Goal: Transaction & Acquisition: Purchase product/service

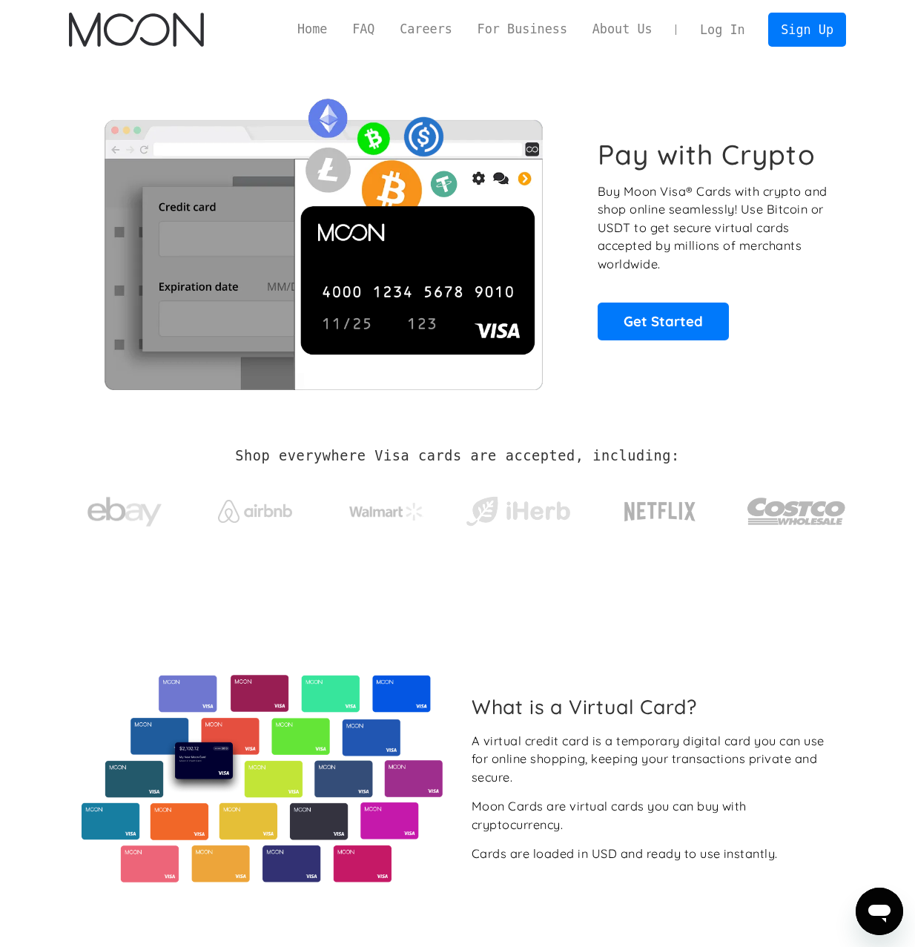
click at [734, 23] on link "Log In" at bounding box center [723, 29] width 70 height 33
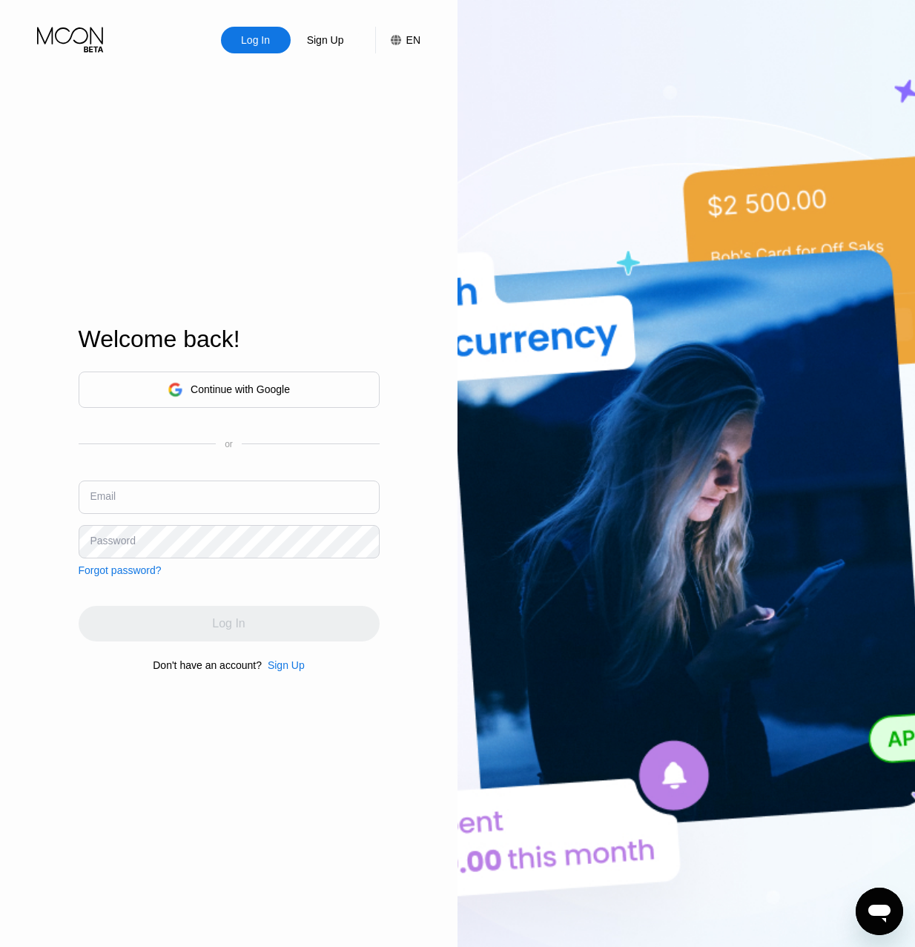
click at [195, 481] on input "text" at bounding box center [229, 497] width 301 height 33
type input "[EMAIL_ADDRESS][DOMAIN_NAME]"
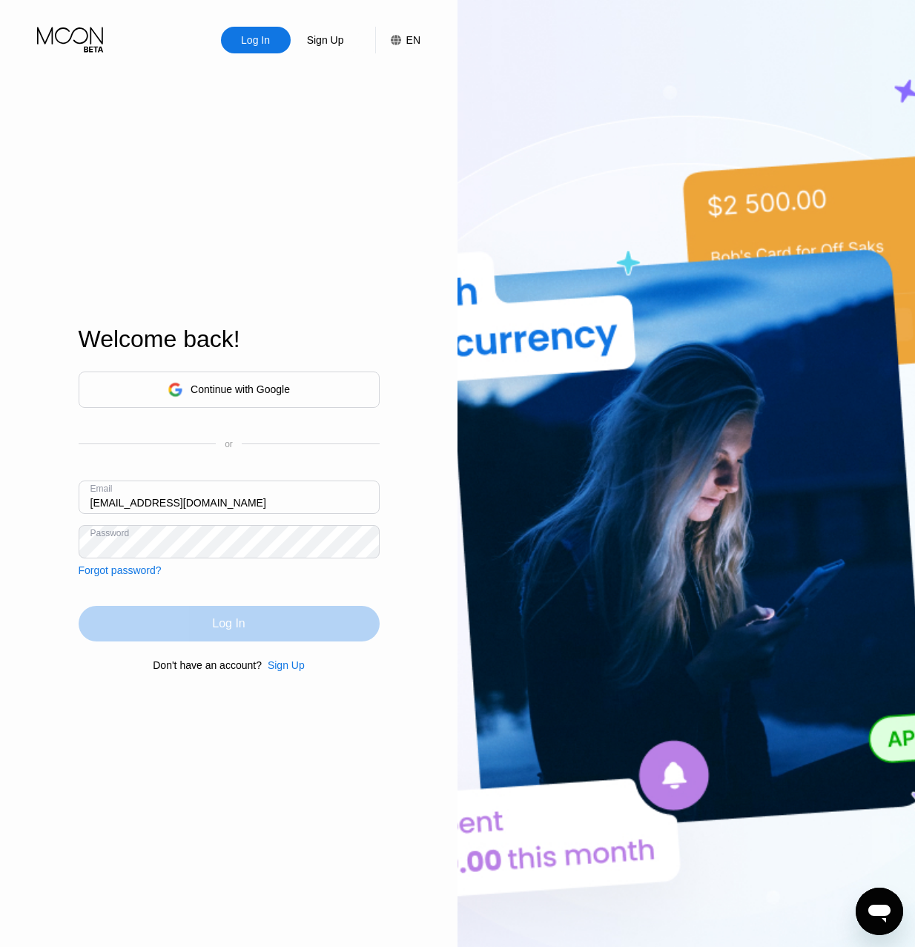
click at [186, 625] on div "Log In" at bounding box center [229, 624] width 301 height 36
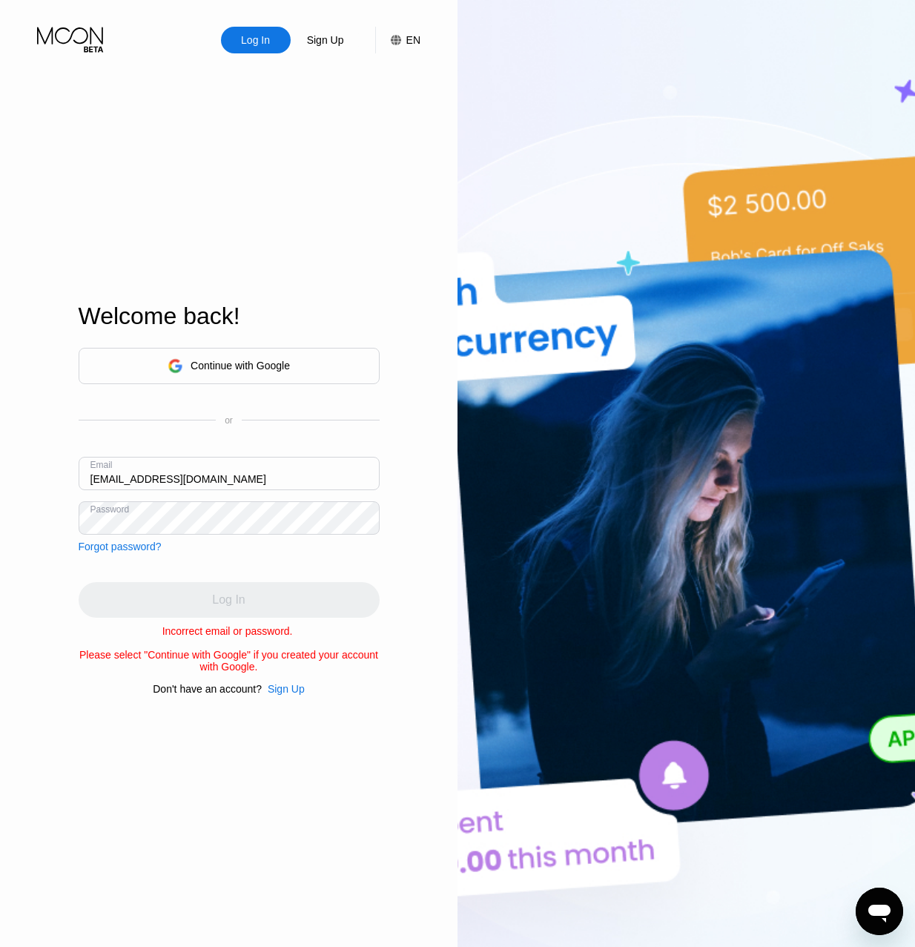
click at [100, 541] on div "Forgot password?" at bounding box center [120, 547] width 83 height 12
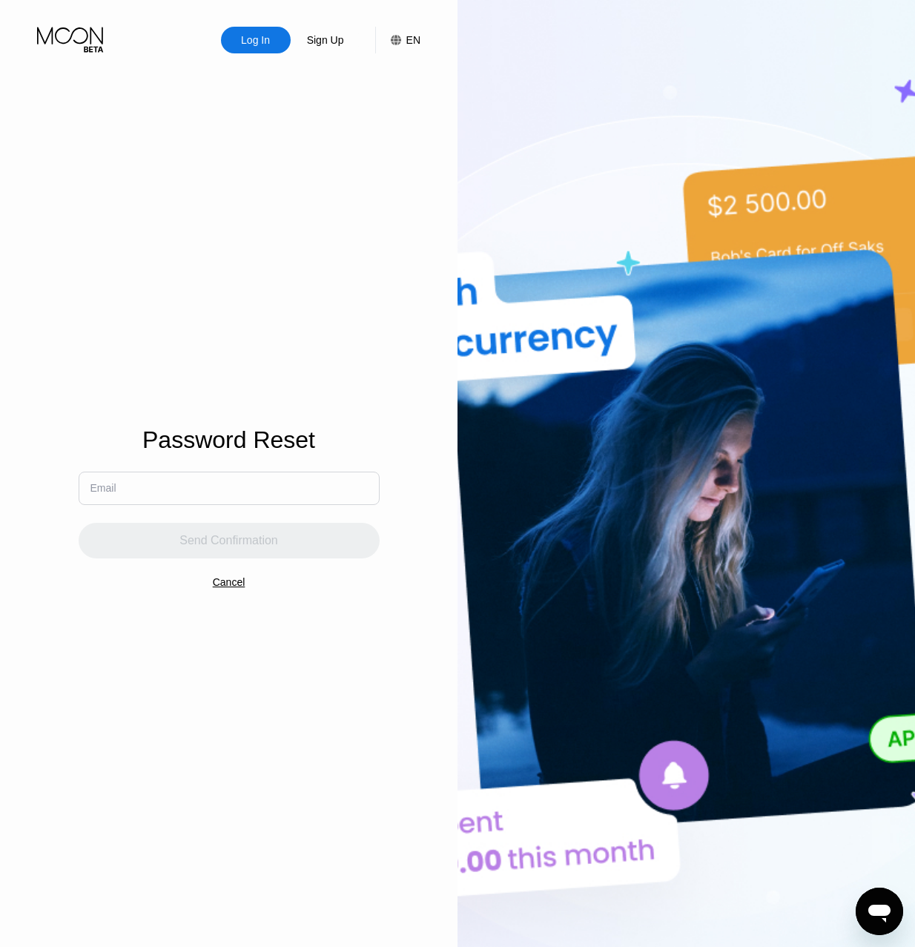
click at [181, 487] on input "text" at bounding box center [229, 488] width 301 height 33
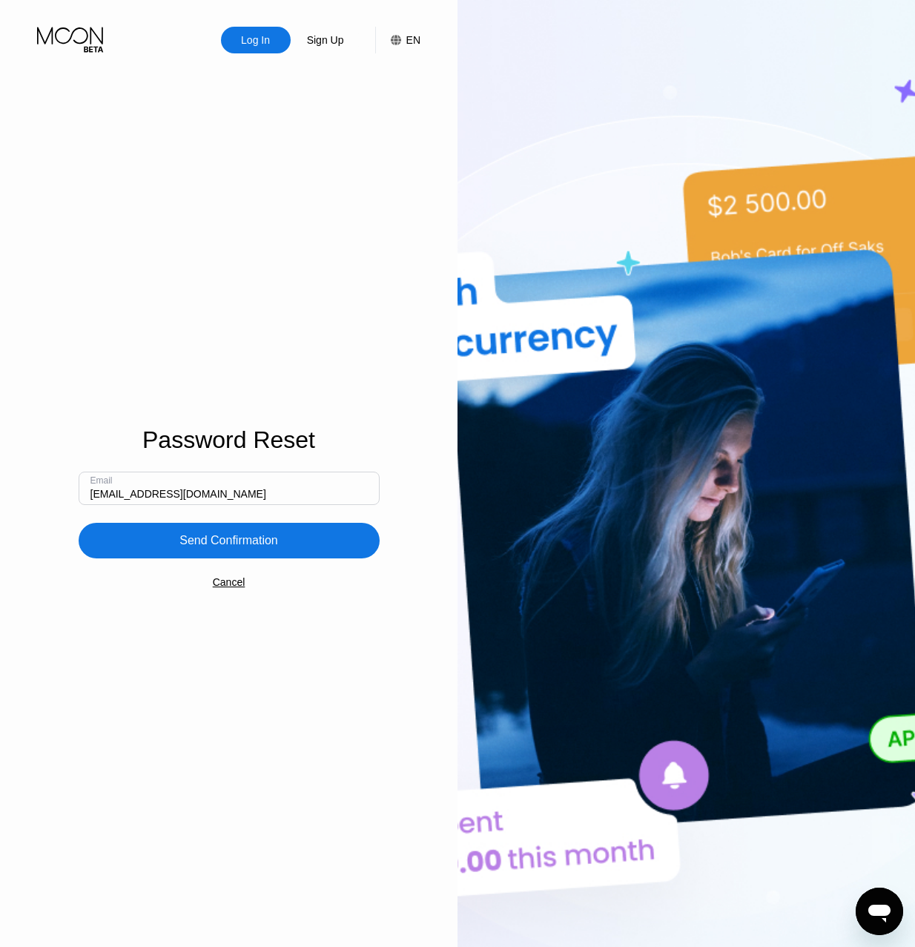
type input "[EMAIL_ADDRESS][DOMAIN_NAME]"
click at [208, 523] on div "Send Confirmation" at bounding box center [229, 541] width 301 height 36
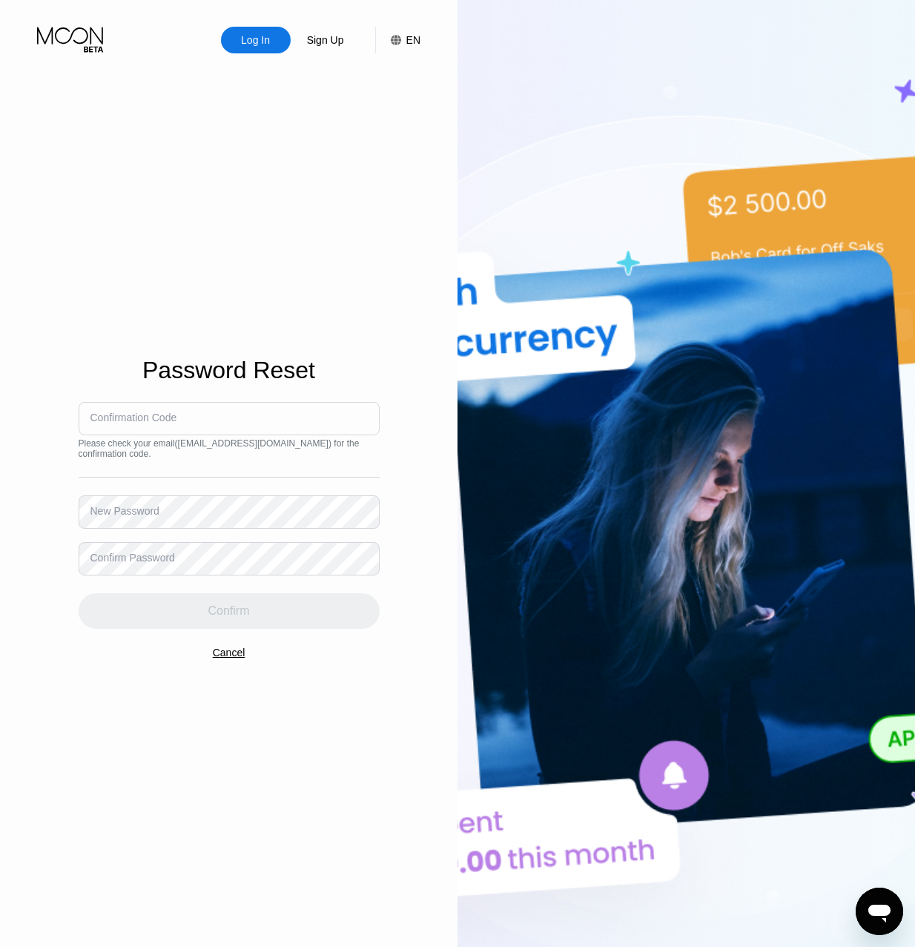
click at [158, 421] on div "Confirmation Code" at bounding box center [134, 418] width 87 height 12
click at [118, 415] on div "Confirmation Code" at bounding box center [134, 418] width 87 height 12
click at [105, 414] on div "Confirmation Code" at bounding box center [134, 418] width 87 height 12
click at [88, 416] on input at bounding box center [229, 418] width 301 height 33
type input "645591"
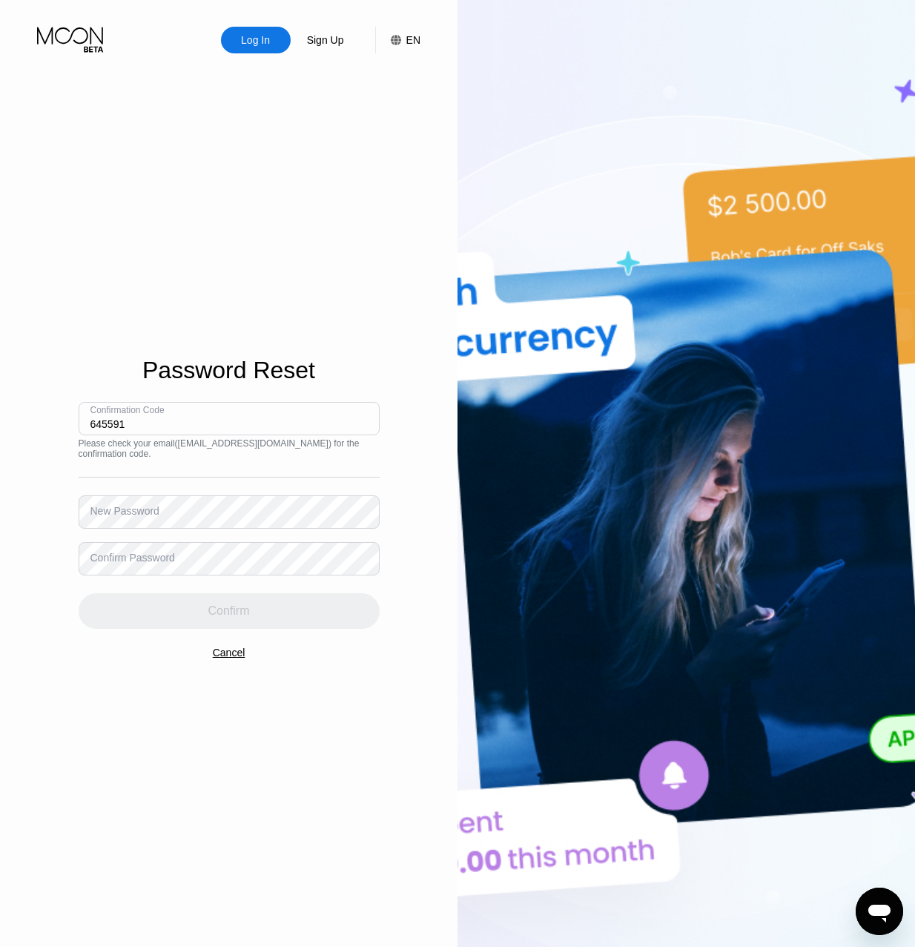
click at [116, 507] on div "New Password" at bounding box center [125, 511] width 69 height 12
click at [133, 511] on div "New Password" at bounding box center [125, 511] width 69 height 12
click at [119, 517] on div "New Password" at bounding box center [125, 511] width 69 height 12
click at [92, 510] on div "New Password" at bounding box center [125, 511] width 69 height 12
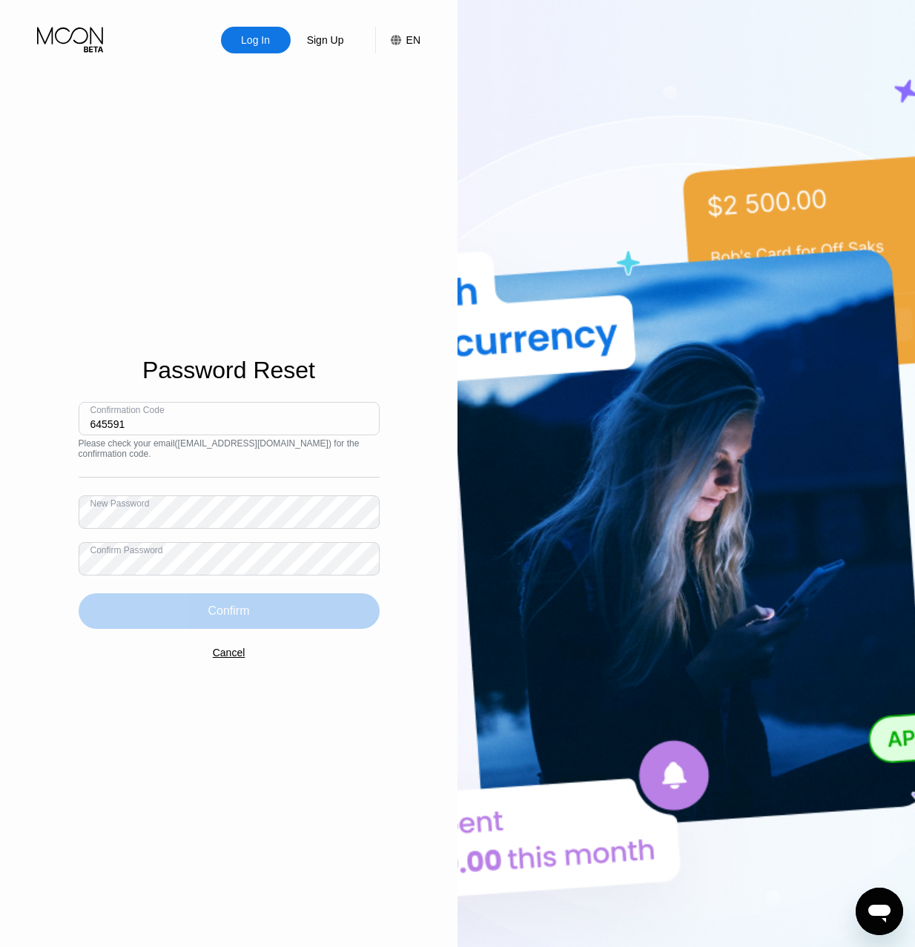
click at [204, 612] on div "Confirm" at bounding box center [229, 612] width 301 height 36
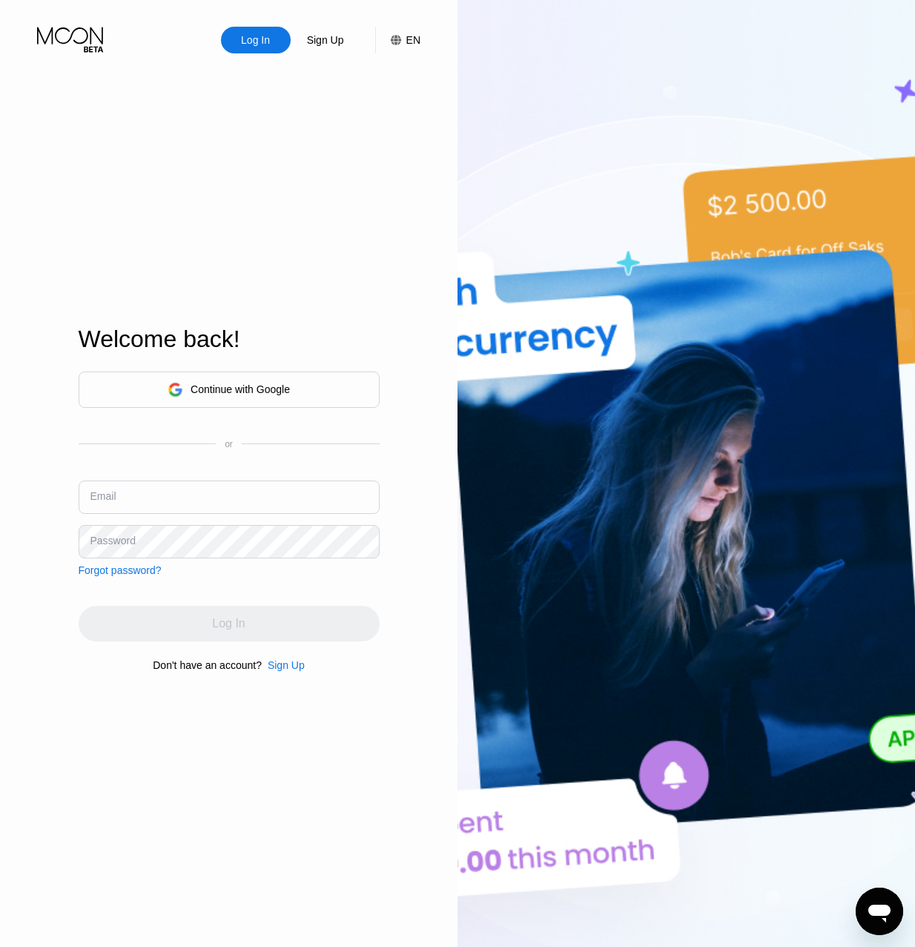
click at [149, 493] on input "text" at bounding box center [229, 497] width 301 height 33
type input "[EMAIL_ADDRESS][DOMAIN_NAME]"
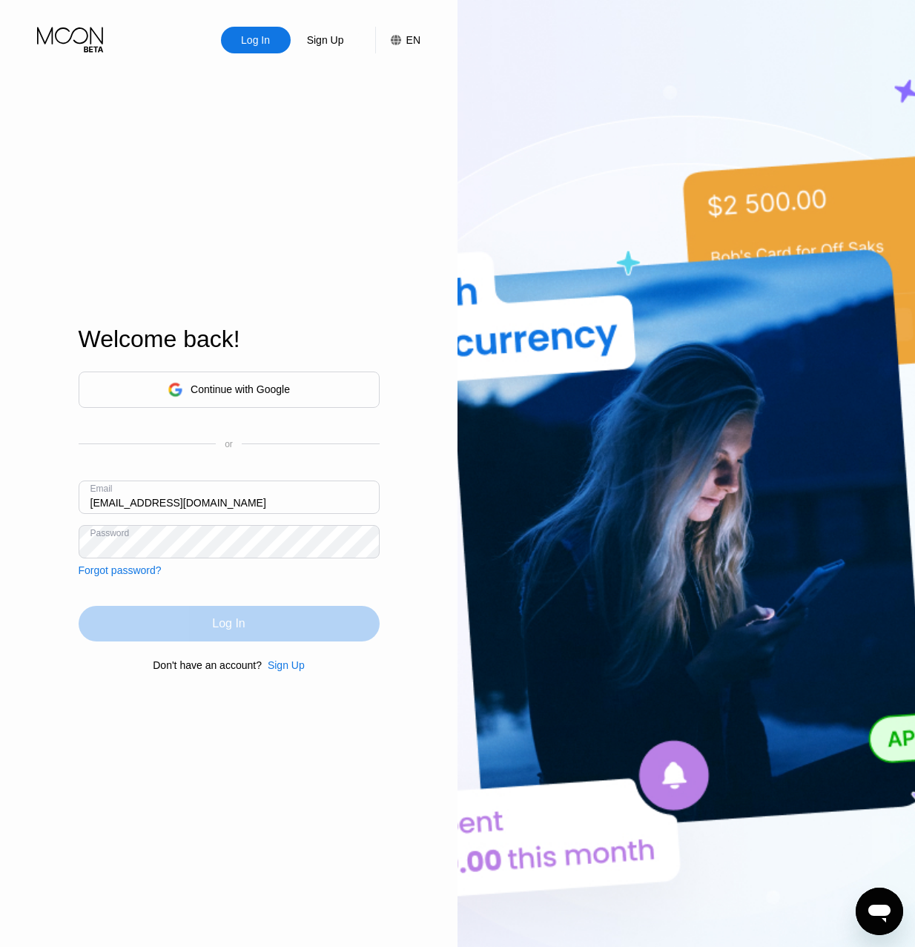
click at [254, 622] on div "Log In" at bounding box center [229, 624] width 301 height 36
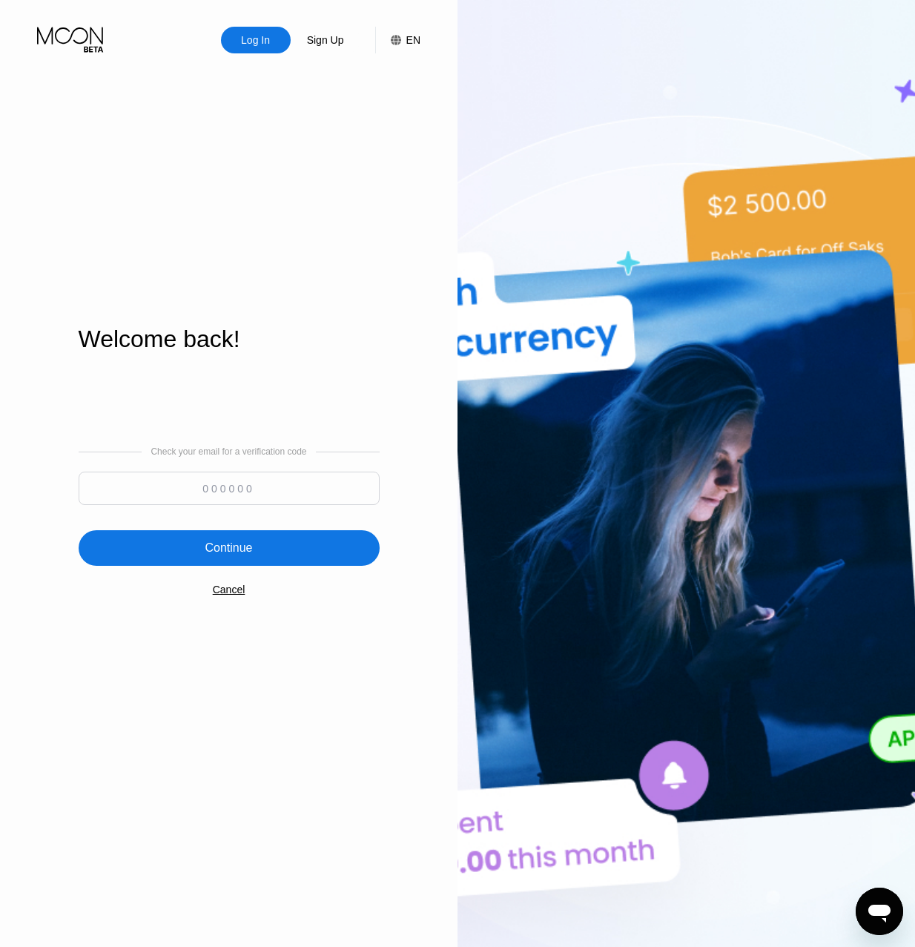
click at [220, 482] on input at bounding box center [229, 488] width 301 height 33
click at [225, 481] on input at bounding box center [229, 488] width 301 height 33
type input "622708"
click at [343, 543] on div "Continue" at bounding box center [229, 548] width 301 height 36
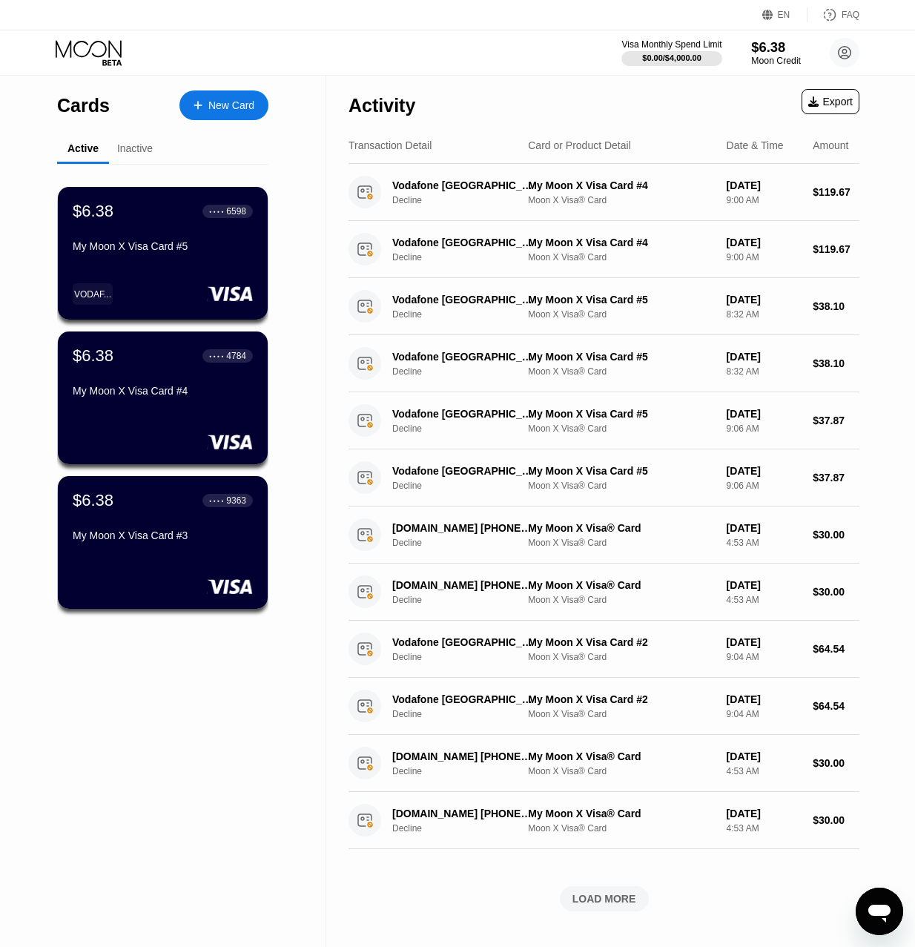
click at [771, 43] on div "$6.38" at bounding box center [777, 47] width 50 height 16
click at [770, 53] on div "$6.38" at bounding box center [777, 47] width 50 height 16
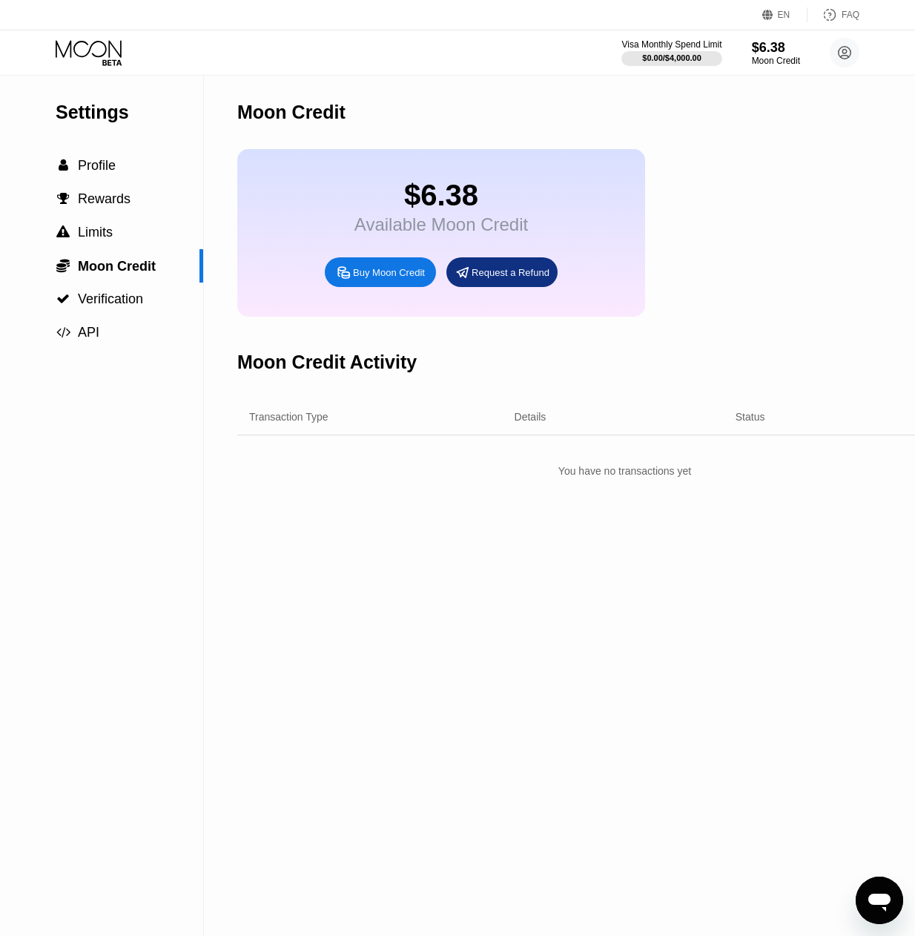
click at [397, 279] on div "Buy Moon Credit" at bounding box center [389, 272] width 72 height 13
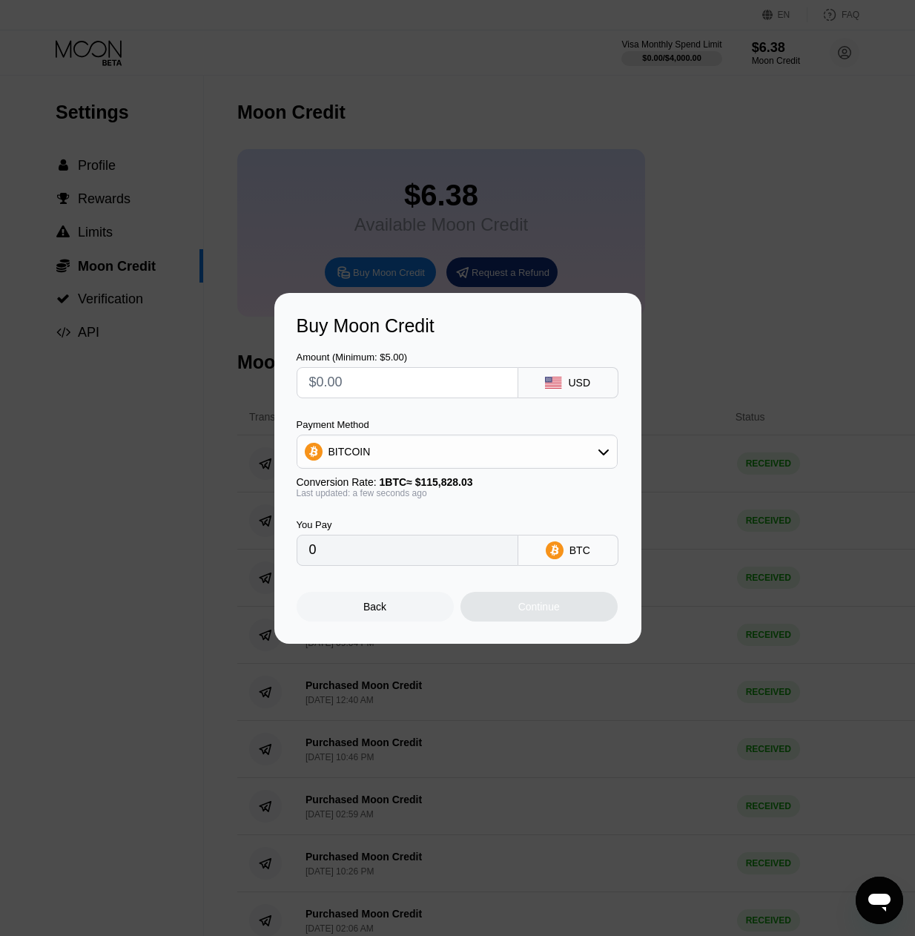
click at [419, 387] on input "text" at bounding box center [407, 383] width 197 height 30
type input "$6"
type input "0.00005181"
type input "$60"
type input "0.00051801"
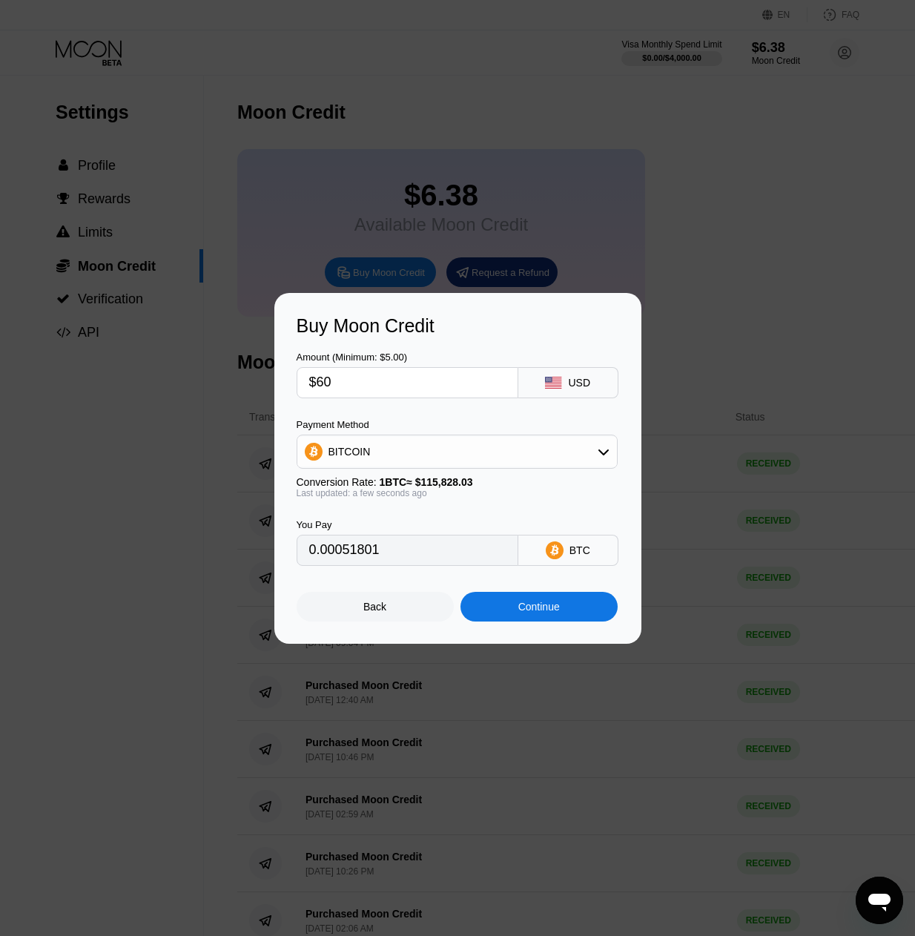
type input "$60"
click at [481, 447] on div "BITCOIN" at bounding box center [457, 452] width 320 height 30
click at [392, 519] on span "USDT on TRON" at bounding box center [369, 525] width 75 height 12
type input "60.61"
click at [519, 613] on div "Continue" at bounding box center [540, 607] width 42 height 12
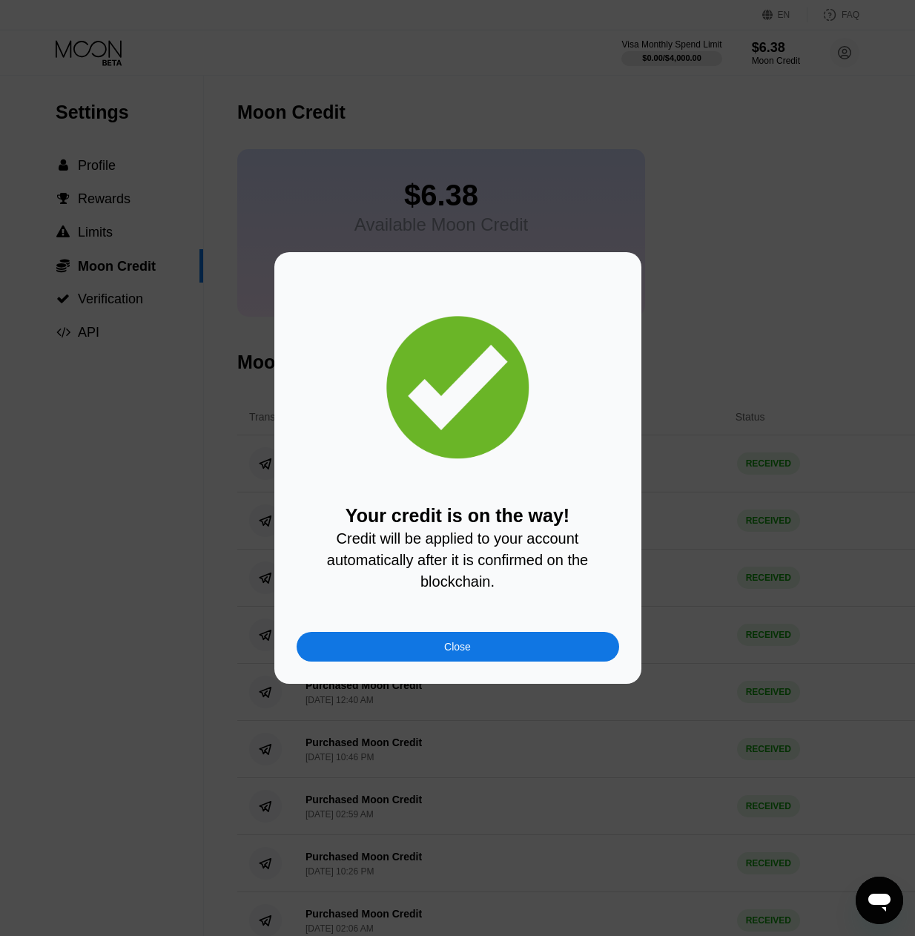
click at [494, 641] on div "Close" at bounding box center [458, 647] width 323 height 30
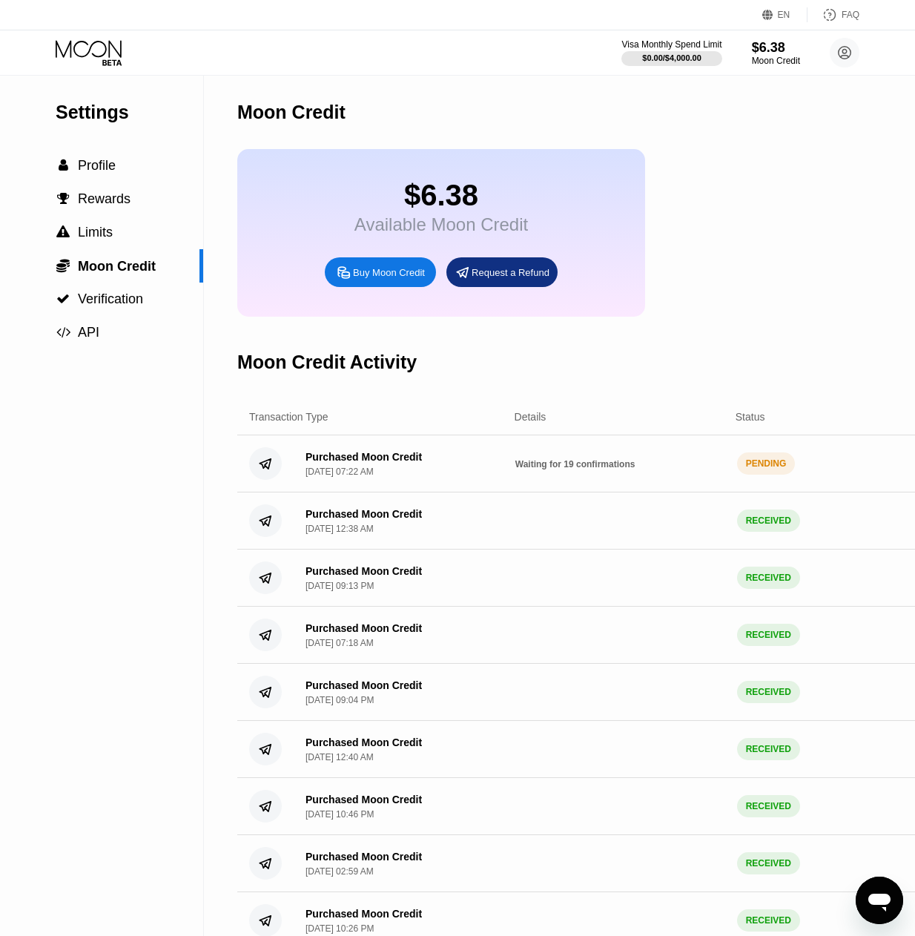
click at [99, 63] on icon at bounding box center [90, 53] width 69 height 26
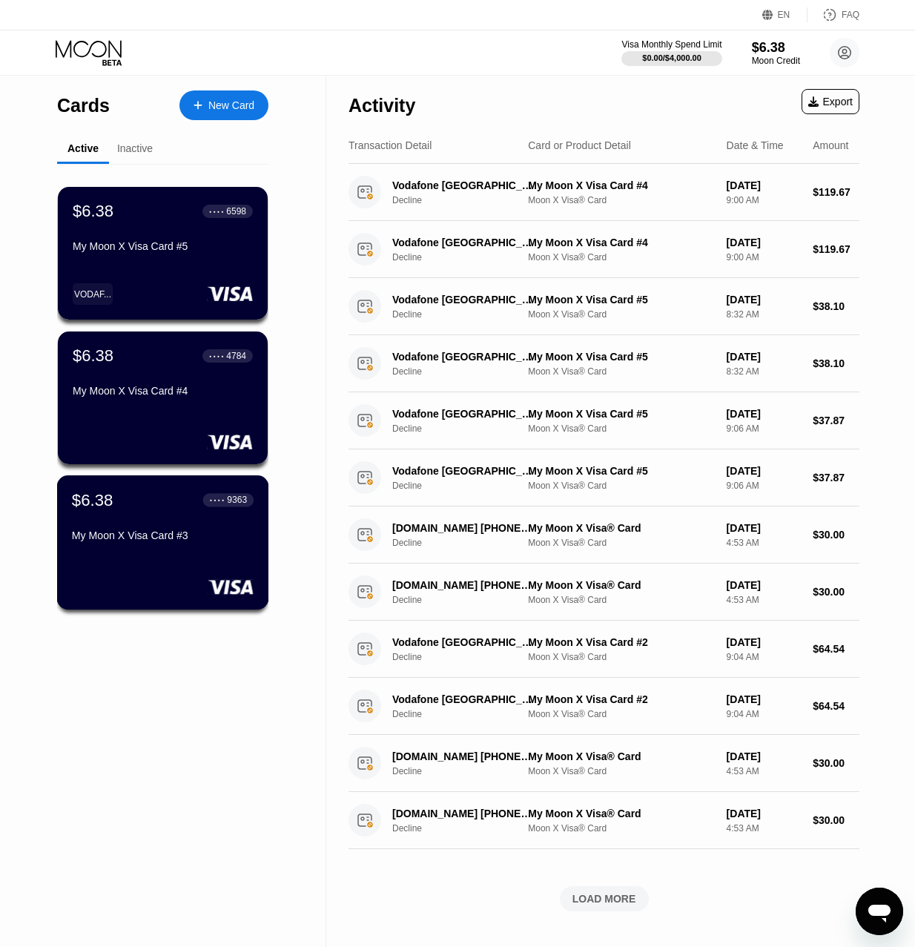
click at [181, 533] on div "$6.38 ● ● ● ● 9363 My Moon X Visa Card #3" at bounding box center [163, 518] width 182 height 57
click at [200, 102] on icon at bounding box center [198, 105] width 9 height 10
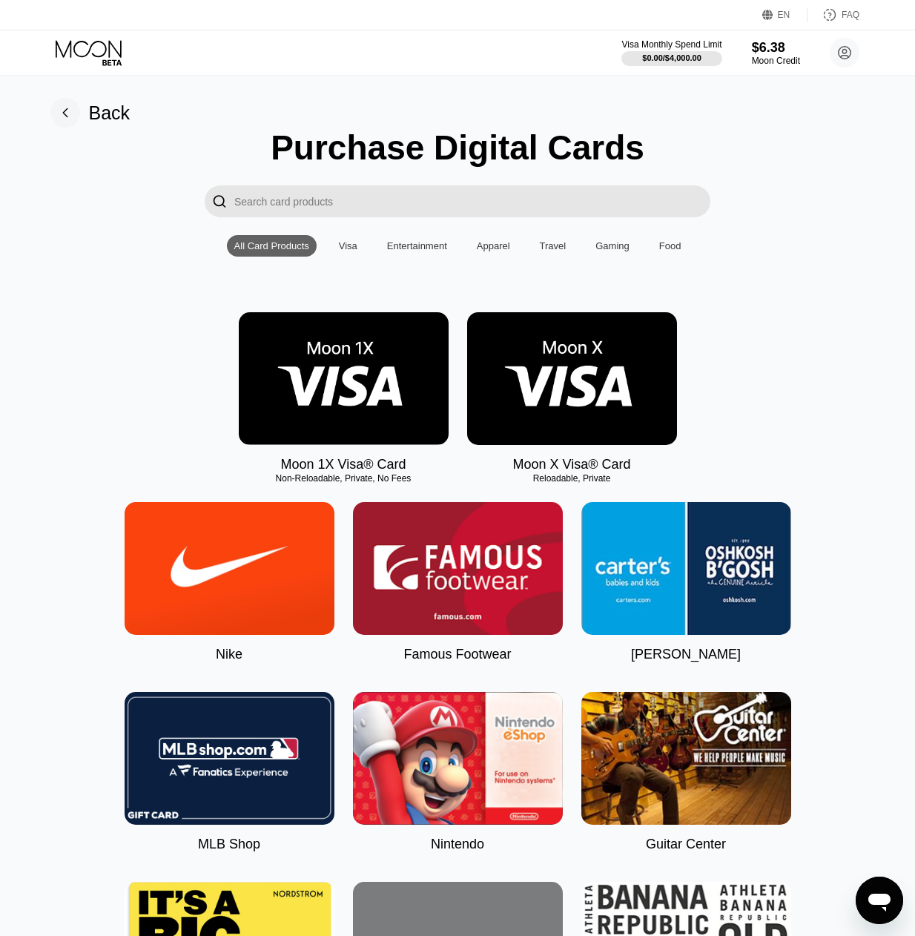
click at [564, 398] on img at bounding box center [572, 378] width 210 height 133
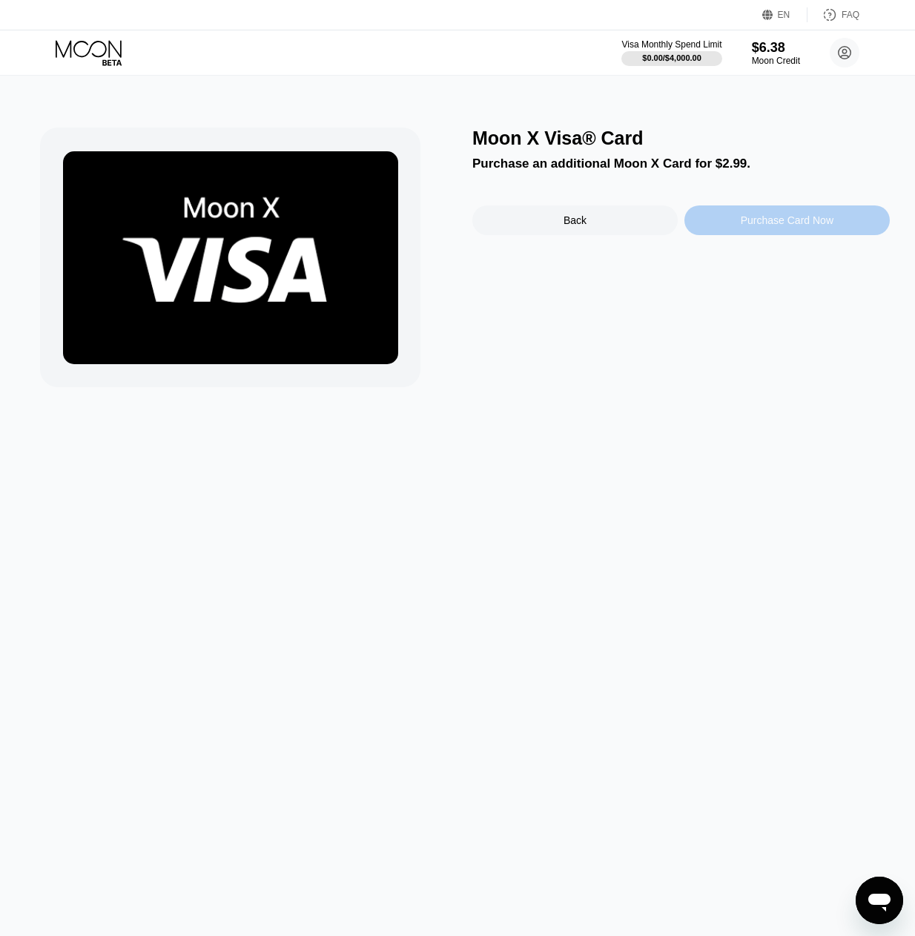
click at [755, 226] on div "Purchase Card Now" at bounding box center [787, 220] width 93 height 12
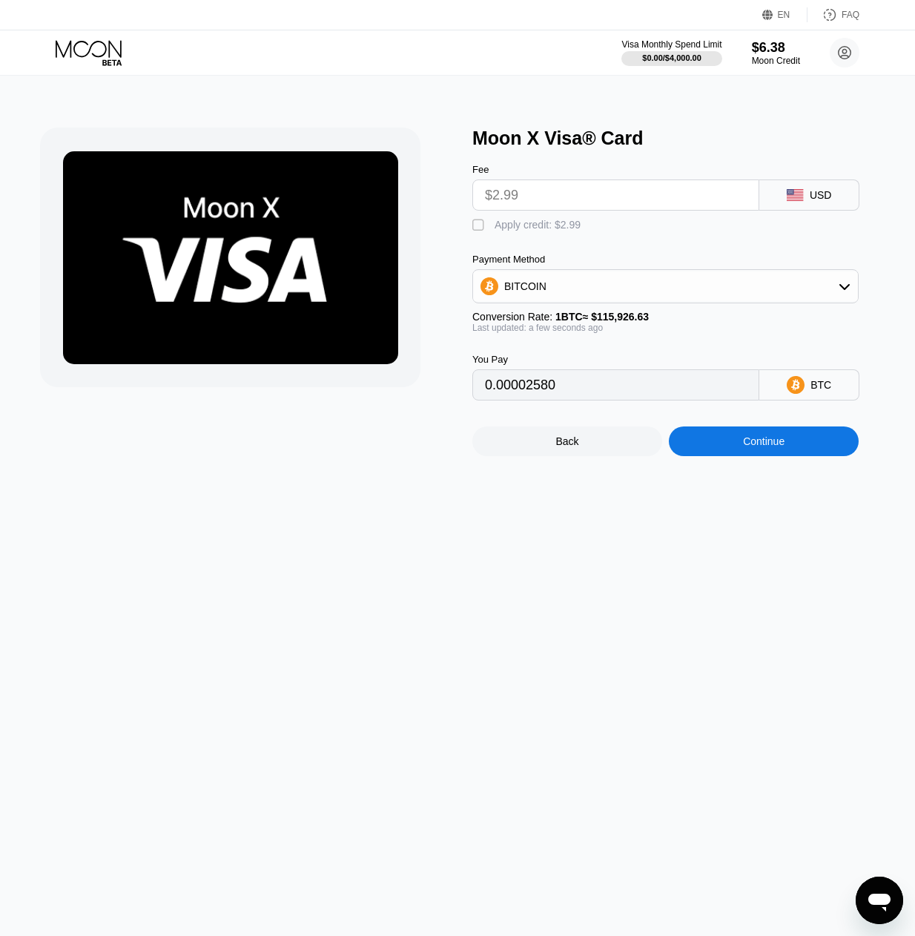
click at [469, 227] on div "Moon X Visa® Card Fee $2.99 USD  Apply credit: $2.99 Payment Method BITCOIN Co…" at bounding box center [457, 292] width 835 height 329
click at [473, 228] on div "" at bounding box center [480, 225] width 15 height 15
type input "0"
click at [758, 447] on div "Continue" at bounding box center [764, 441] width 42 height 12
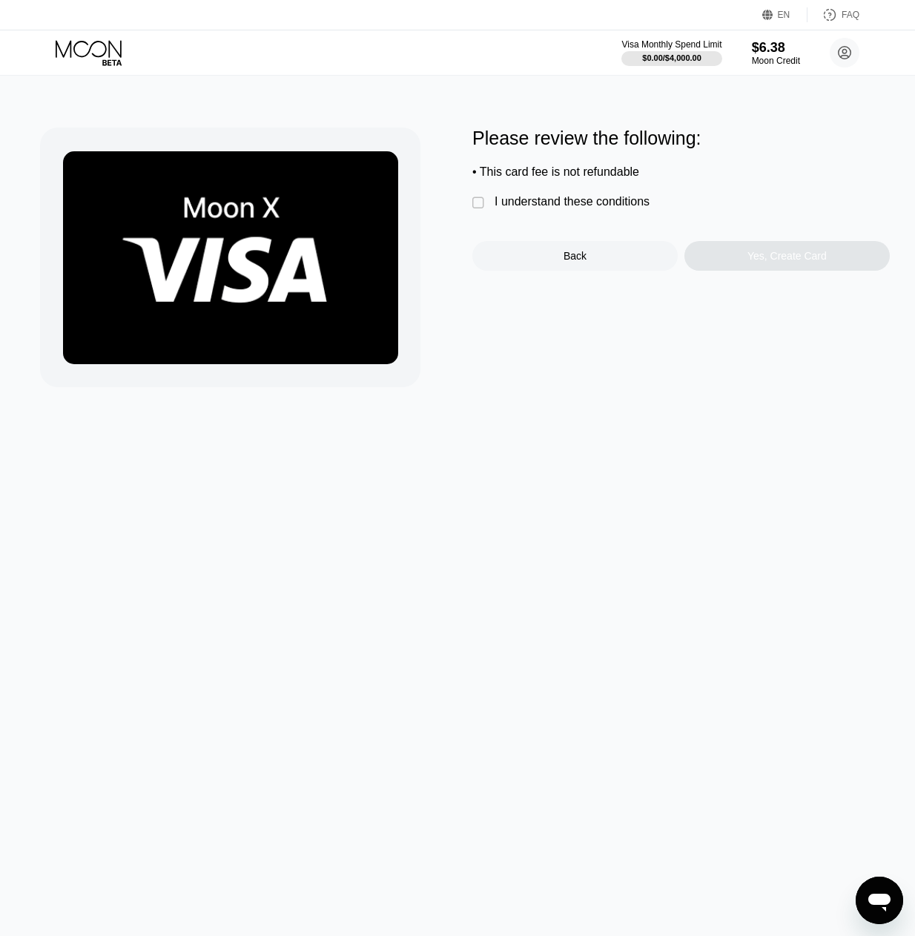
click at [519, 207] on div "I understand these conditions" at bounding box center [572, 201] width 155 height 13
click at [783, 260] on div "Yes, Create Card" at bounding box center [787, 256] width 79 height 12
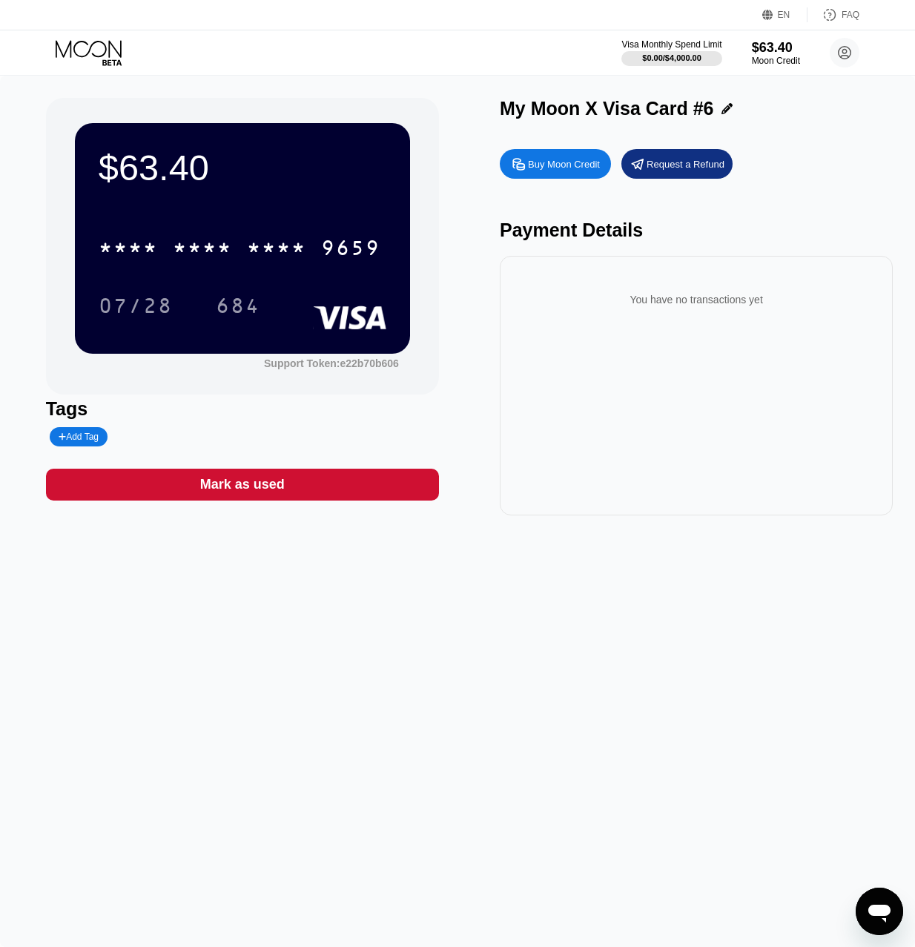
click at [82, 441] on div "Add Tag" at bounding box center [79, 437] width 40 height 10
type input "new new new last"
click at [85, 47] on icon at bounding box center [90, 53] width 69 height 26
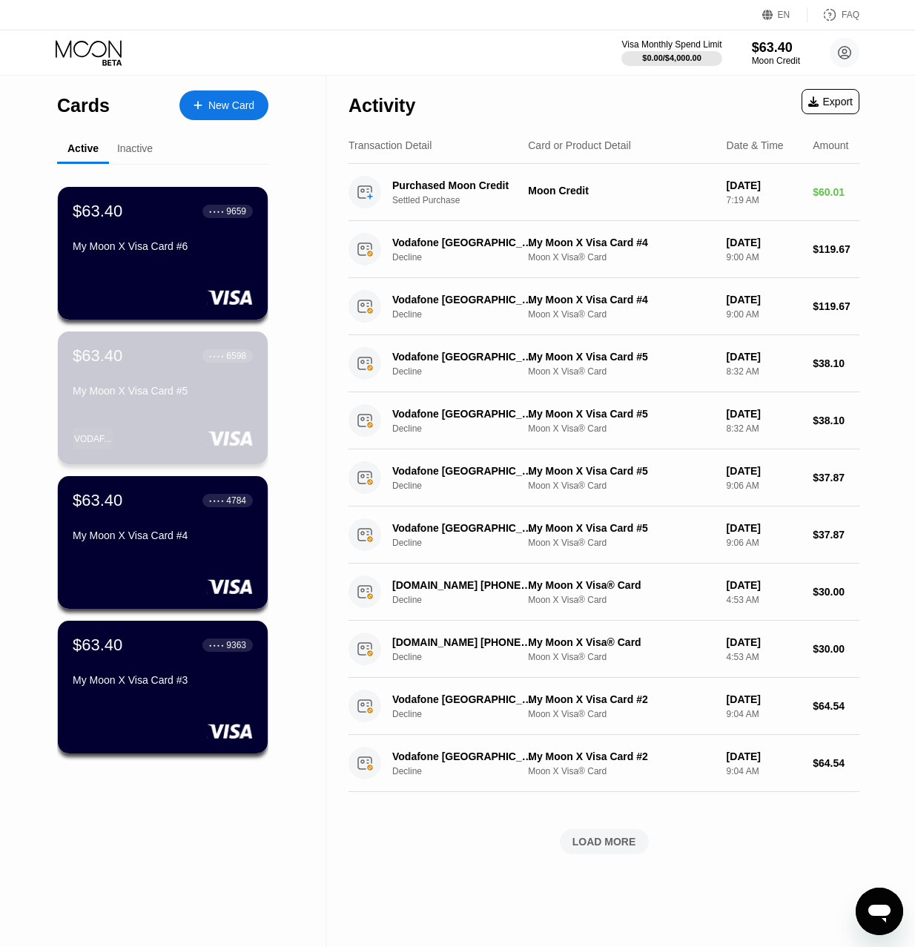
click at [133, 425] on div "$63.40 ● ● ● ● 6598 My Moon X Visa Card #5 VODAF..." at bounding box center [163, 398] width 210 height 133
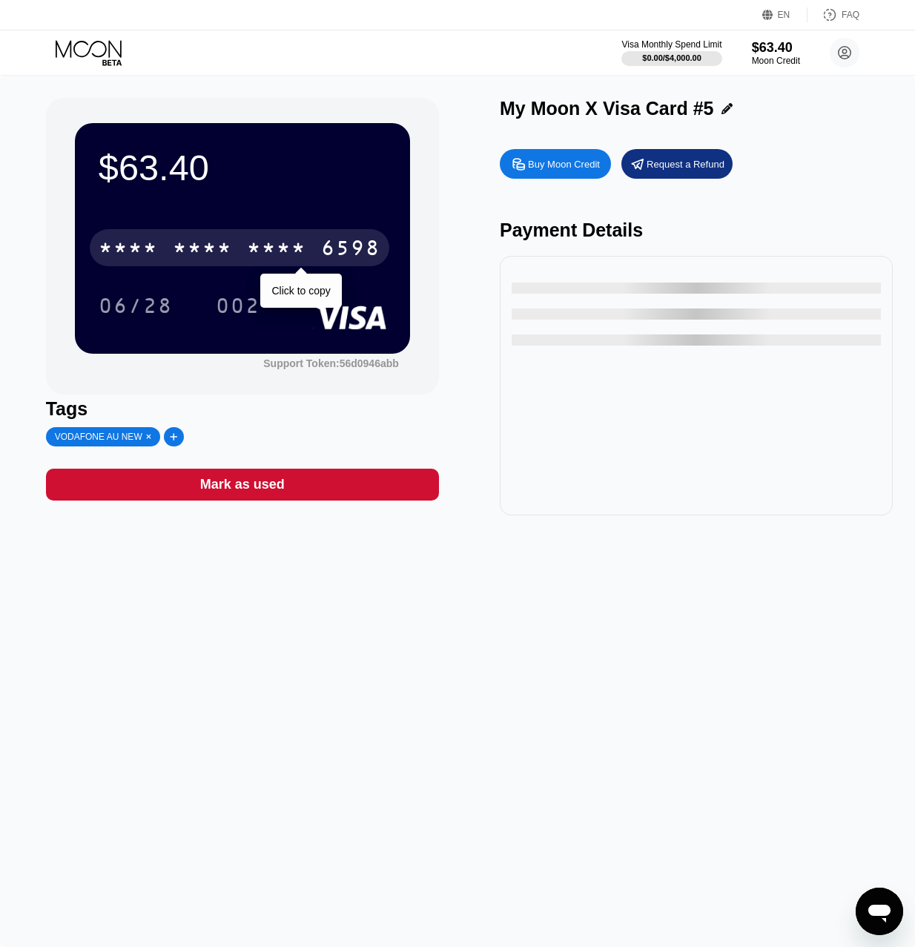
click at [150, 243] on div "* * * *" at bounding box center [128, 250] width 59 height 24
